Goal: Obtain resource: Download file/media

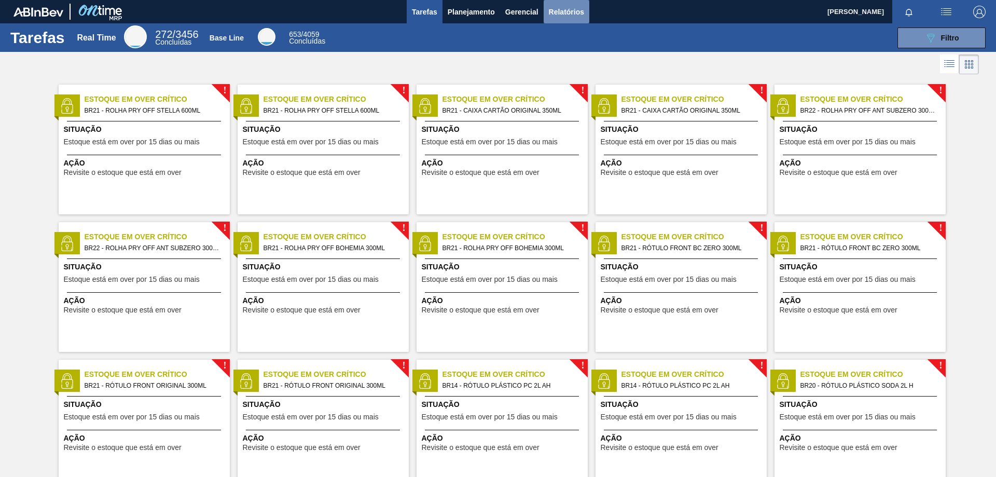
click at [563, 9] on span "Relatórios" at bounding box center [566, 12] width 35 height 12
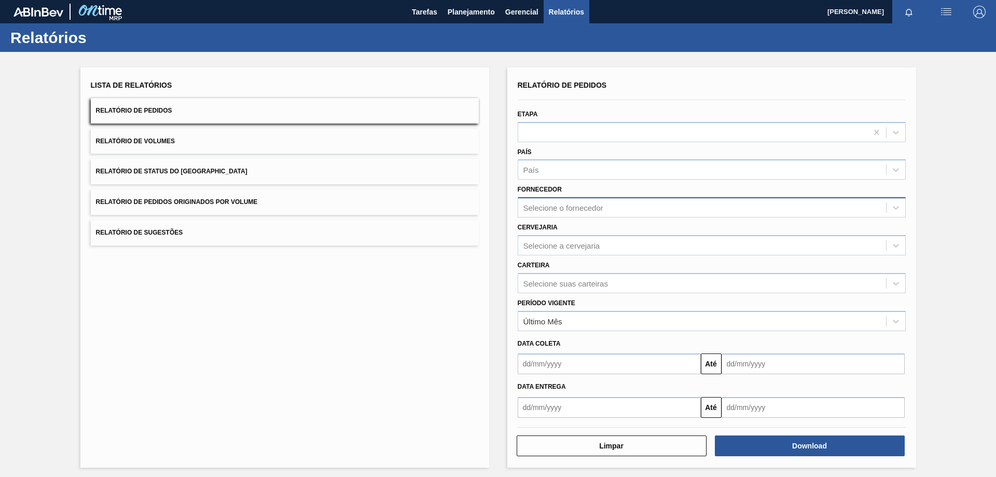
click at [594, 209] on div "Selecione o fornecedor" at bounding box center [563, 207] width 80 height 9
click at [627, 202] on div "Selecione o fornecedor" at bounding box center [702, 207] width 368 height 15
click at [593, 250] on div "Selecione a cervejaria" at bounding box center [702, 245] width 368 height 15
drag, startPoint x: 575, startPoint y: 289, endPoint x: 597, endPoint y: 285, distance: 22.7
click at [575, 289] on div "BR20 - [GEOGRAPHIC_DATA]" at bounding box center [712, 290] width 388 height 19
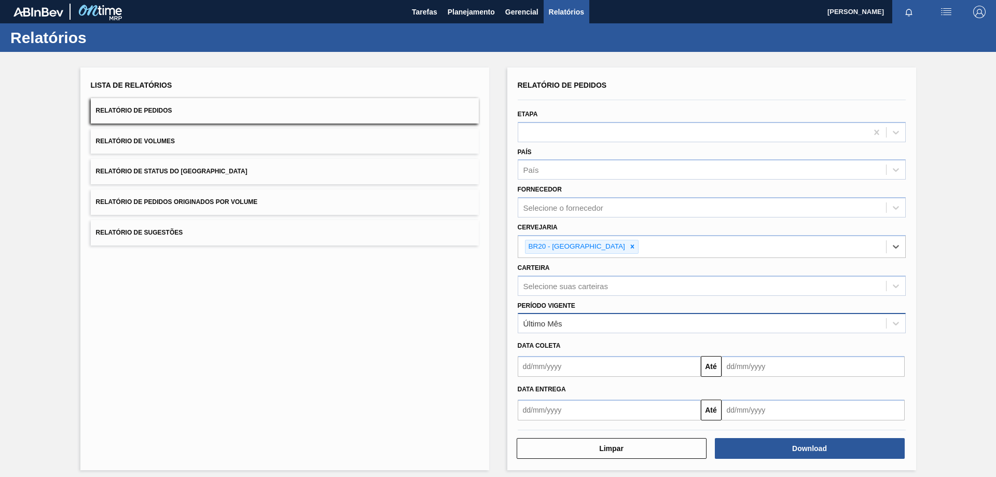
click at [637, 332] on div "Relatório de Pedidos Etapa País País Fornecedor Selecione o fornecedor Cervejar…" at bounding box center [712, 249] width 388 height 342
click at [601, 322] on div "Último Mês" at bounding box center [702, 323] width 368 height 15
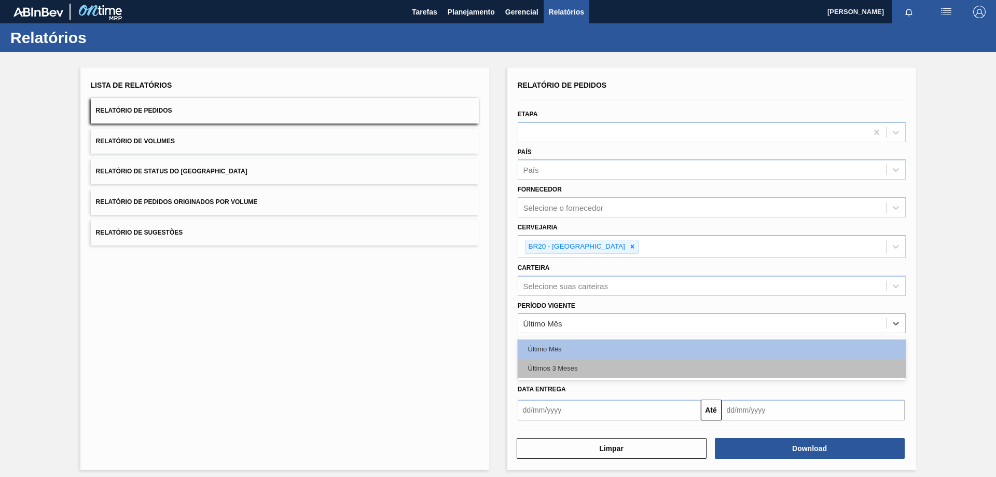
click at [562, 365] on div "Últimos 3 Meses" at bounding box center [712, 367] width 388 height 19
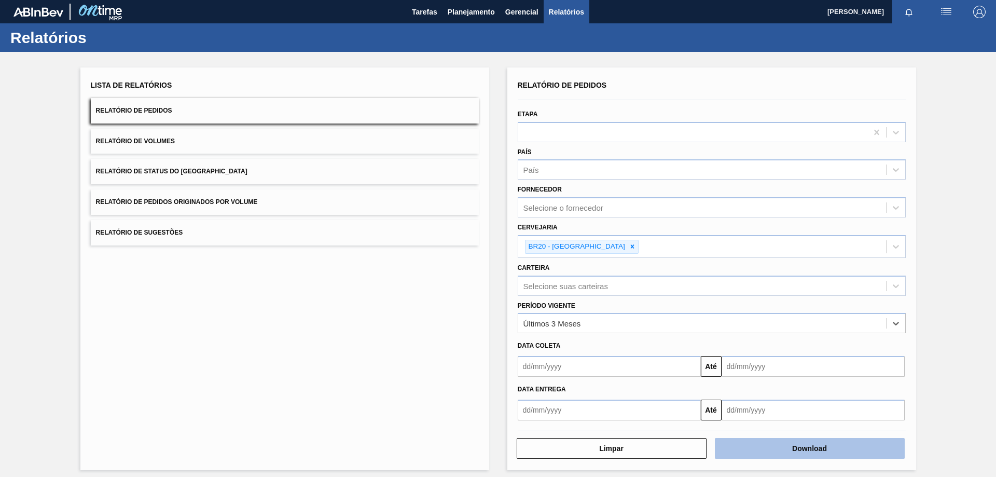
click at [781, 449] on button "Download" at bounding box center [810, 448] width 190 height 21
click at [370, 294] on div "Lista de Relatórios Relatório de Pedidos Relatório de Volumes Relatório de Stat…" at bounding box center [284, 268] width 409 height 402
